Goal: Check status

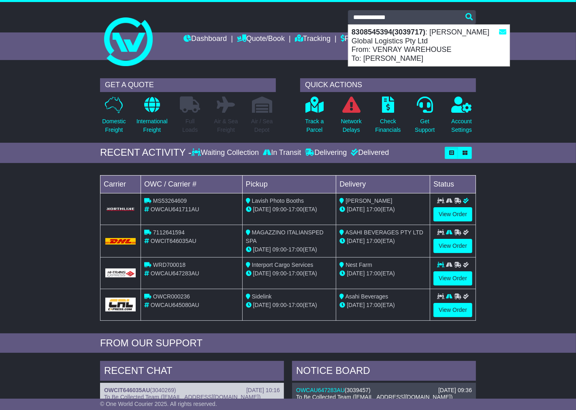
click at [440, 35] on div "8308545394(3039717) : [PERSON_NAME] Global Logistics Pty Ltd From: VENRAY WAREH…" at bounding box center [428, 45] width 161 height 41
type input "**********"
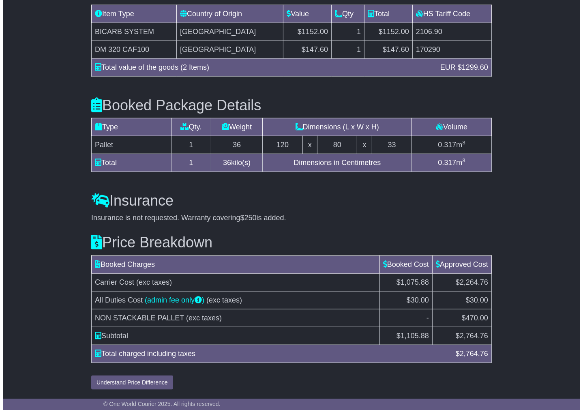
scroll to position [791, 0]
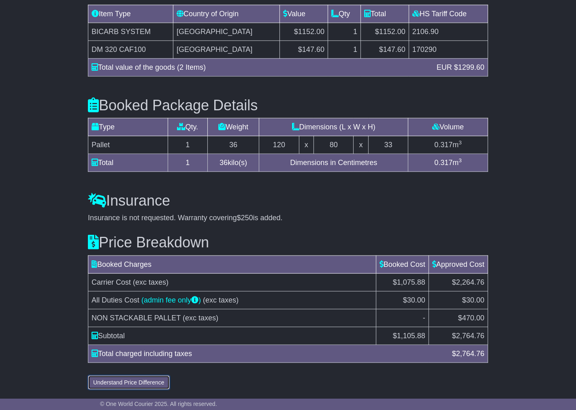
click at [163, 385] on button "Understand Price Difference" at bounding box center [129, 382] width 82 height 14
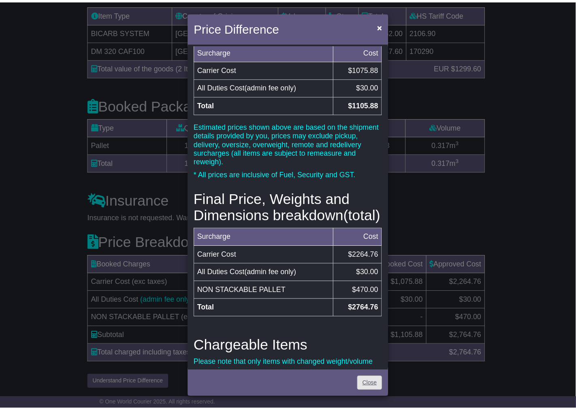
scroll to position [42, 0]
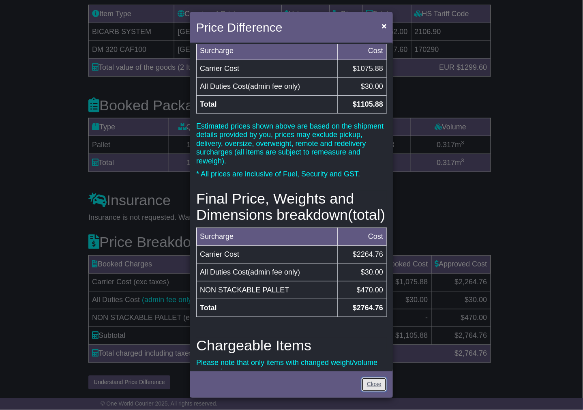
click at [377, 385] on link "Close" at bounding box center [373, 384] width 25 height 14
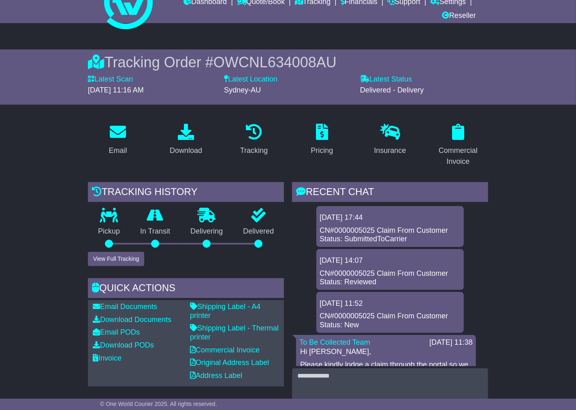
scroll to position [0, 0]
